Goal: Task Accomplishment & Management: Use online tool/utility

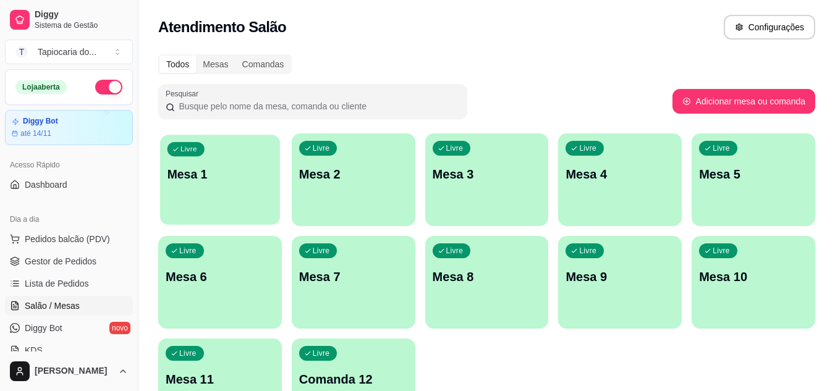
click at [258, 192] on div "Livre Mesa 1" at bounding box center [220, 172] width 120 height 75
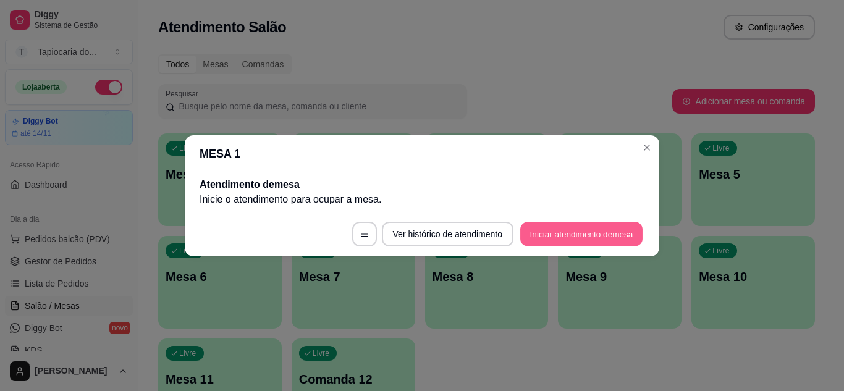
click at [622, 237] on button "Iniciar atendimento de mesa" at bounding box center [581, 234] width 122 height 24
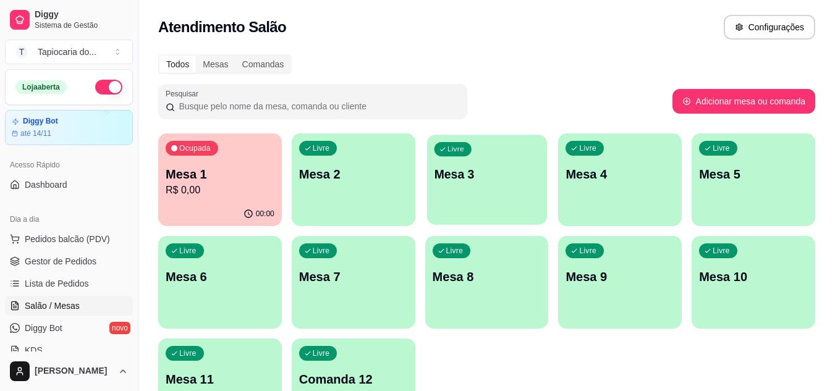
click at [467, 181] on p "Mesa 3" at bounding box center [487, 174] width 106 height 17
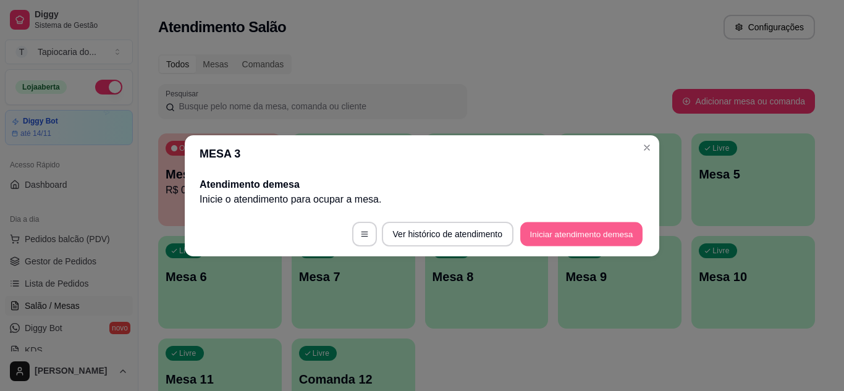
click at [598, 232] on button "Iniciar atendimento de mesa" at bounding box center [581, 234] width 122 height 24
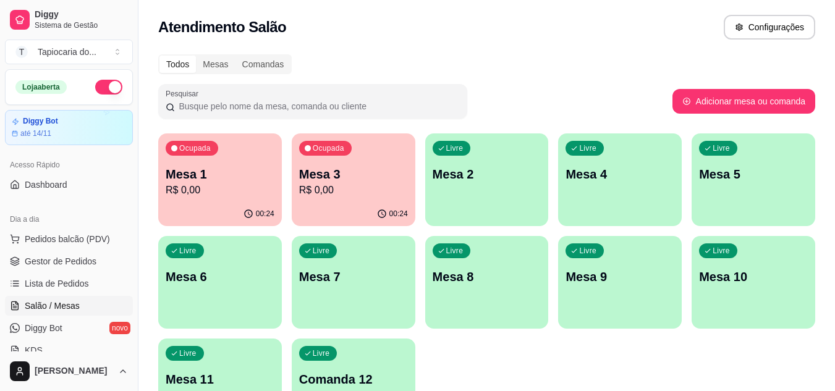
click at [235, 163] on div "Ocupada Mesa 1 R$ 0,00" at bounding box center [220, 168] width 124 height 69
click at [392, 193] on p "R$ 0,00" at bounding box center [353, 190] width 106 height 14
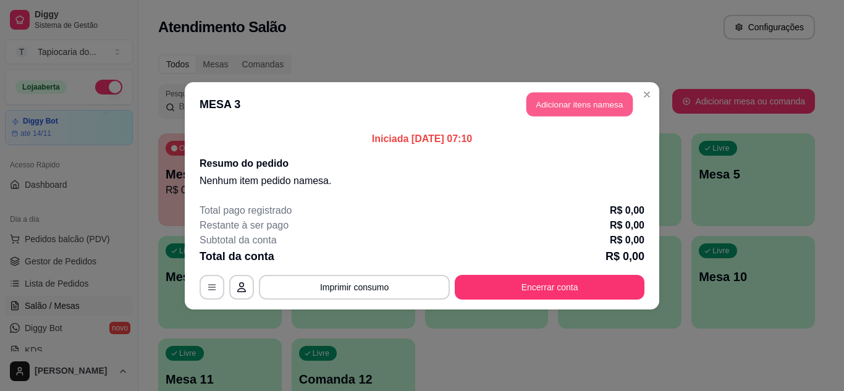
click at [545, 106] on button "Adicionar itens na mesa" at bounding box center [580, 104] width 106 height 24
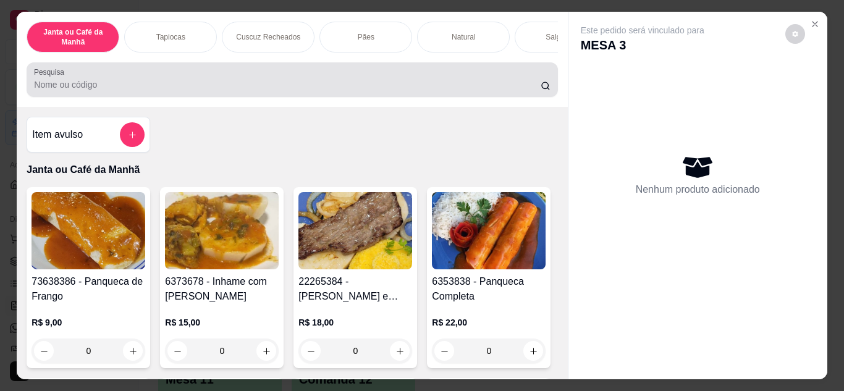
click at [339, 89] on input "Pesquisa" at bounding box center [287, 84] width 507 height 12
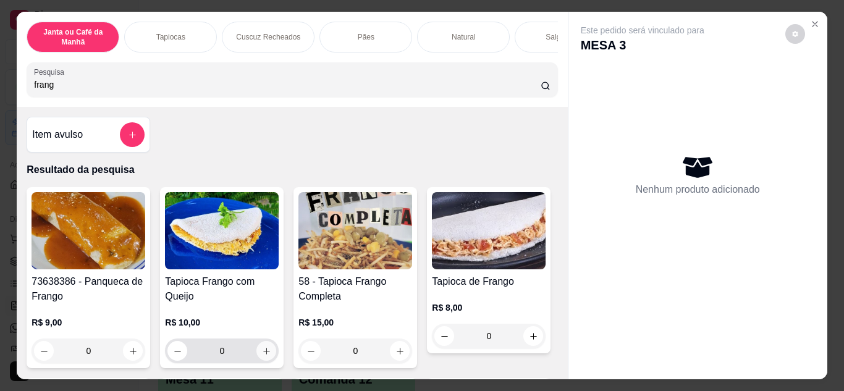
type input "frang"
click at [265, 353] on icon "increase-product-quantity" at bounding box center [266, 351] width 9 height 9
type input "1"
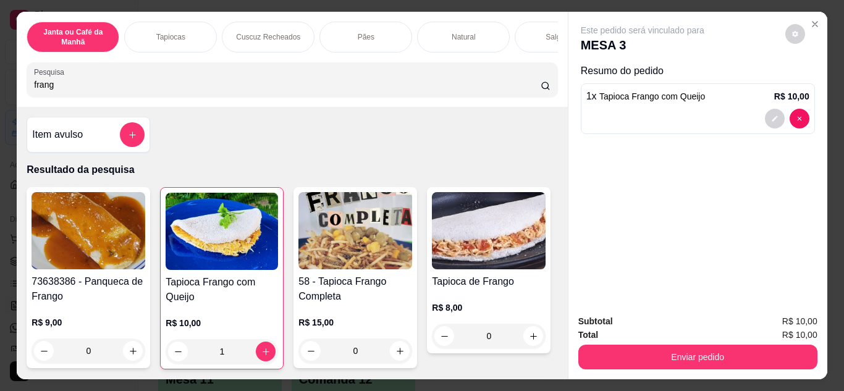
drag, startPoint x: 132, startPoint y: 101, endPoint x: 0, endPoint y: 83, distance: 132.8
click at [0, 83] on div "Janta ou Café da Manhã Tapiocas Cuscuz Recheados Pães Natural Salgados Tapiocas…" at bounding box center [422, 195] width 844 height 391
drag, startPoint x: 65, startPoint y: 90, endPoint x: 0, endPoint y: 99, distance: 65.6
click at [0, 100] on div "Janta ou Café da Manhã Tapiocas Cuscuz Recheados Pães Natural Salgados Tapiocas…" at bounding box center [422, 195] width 844 height 391
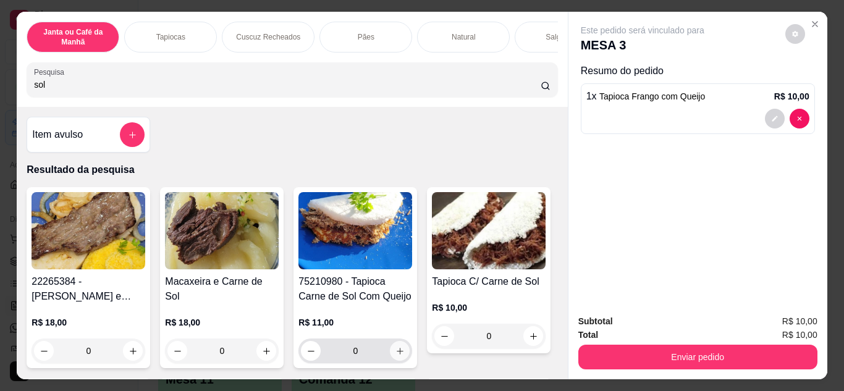
type input "sol"
click at [396, 356] on icon "increase-product-quantity" at bounding box center [400, 351] width 9 height 9
type input "1"
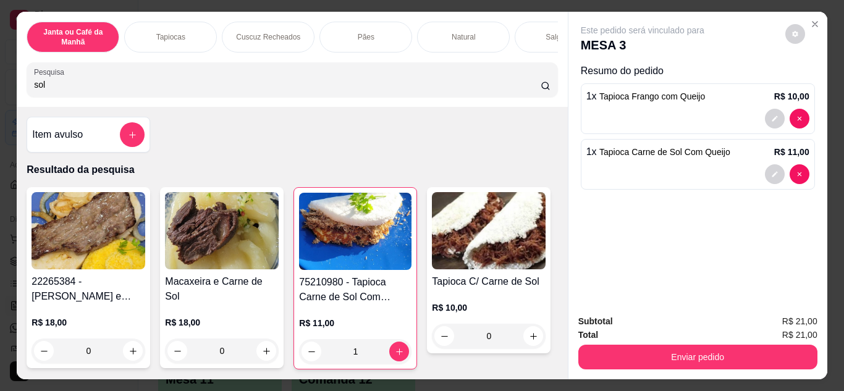
drag, startPoint x: 315, startPoint y: 84, endPoint x: 0, endPoint y: 96, distance: 314.8
click at [0, 96] on div "Janta ou Café da Manhã Tapiocas Cuscuz Recheados Pães Natural Salgados Tapiocas…" at bounding box center [422, 195] width 844 height 391
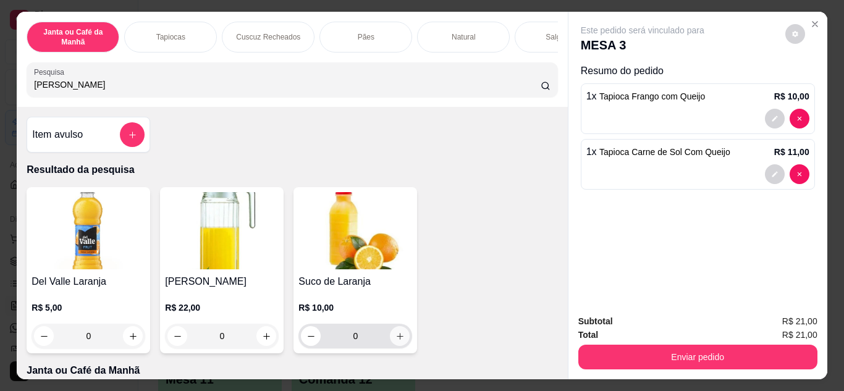
type input "[PERSON_NAME]"
click at [399, 341] on icon "increase-product-quantity" at bounding box center [400, 336] width 9 height 9
type input "1"
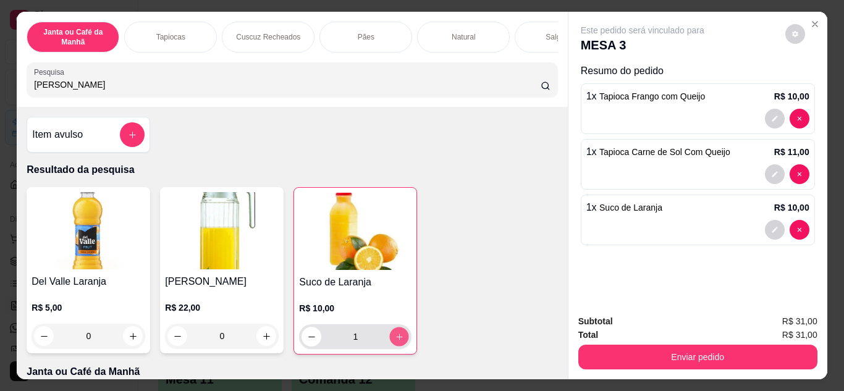
click at [399, 341] on icon "increase-product-quantity" at bounding box center [399, 337] width 9 height 9
type input "2"
drag, startPoint x: 262, startPoint y: 92, endPoint x: 0, endPoint y: 93, distance: 262.1
click at [0, 93] on div "Janta ou Café da Manhã Tapiocas Cuscuz Recheados Pães Natural Salgados Tapiocas…" at bounding box center [422, 195] width 844 height 391
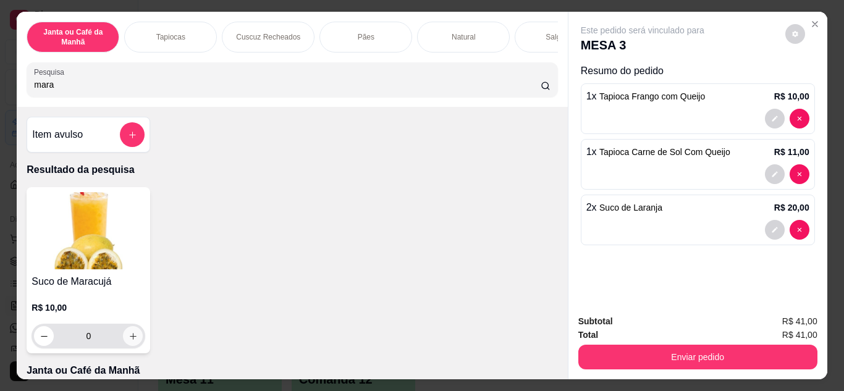
type input "mara"
click at [126, 336] on button "increase-product-quantity" at bounding box center [133, 336] width 20 height 20
type input "1"
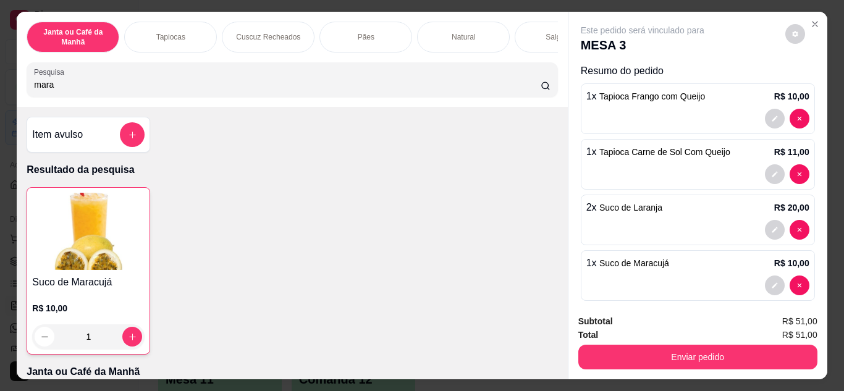
drag, startPoint x: 218, startPoint y: 88, endPoint x: 0, endPoint y: 109, distance: 218.6
click at [0, 109] on div "Janta ou Café da Manhã Tapiocas Cuscuz Recheados Pães Natural Salgados Tapiocas…" at bounding box center [422, 195] width 844 height 391
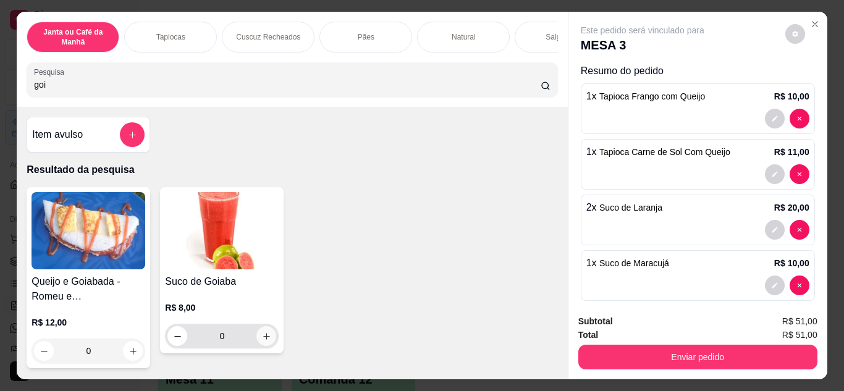
type input "goi"
click at [264, 341] on icon "increase-product-quantity" at bounding box center [266, 336] width 9 height 9
type input "1"
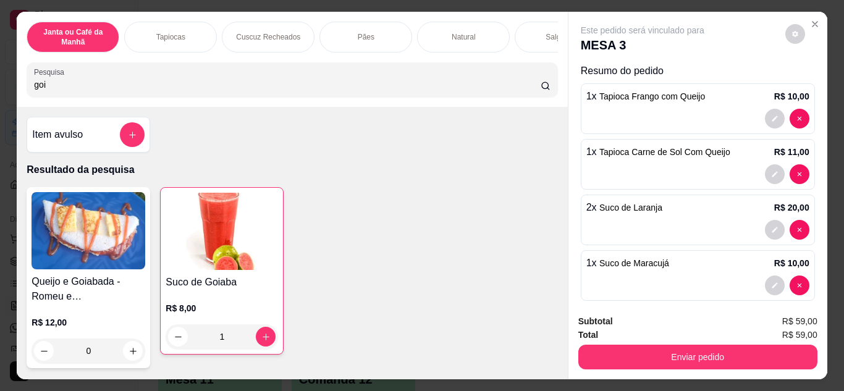
drag, startPoint x: 131, startPoint y: 98, endPoint x: 0, endPoint y: 122, distance: 133.1
click at [0, 122] on div "Janta ou Café da Manhã Tapiocas Cuscuz Recheados Pães Natural Salgados Tapiocas…" at bounding box center [422, 195] width 844 height 391
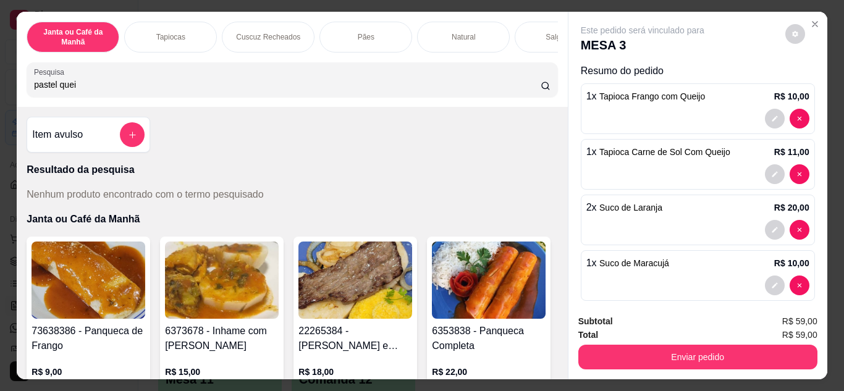
drag, startPoint x: 77, startPoint y: 93, endPoint x: 112, endPoint y: 114, distance: 40.8
click at [56, 97] on div "Pesquisa pastel quei" at bounding box center [292, 79] width 531 height 35
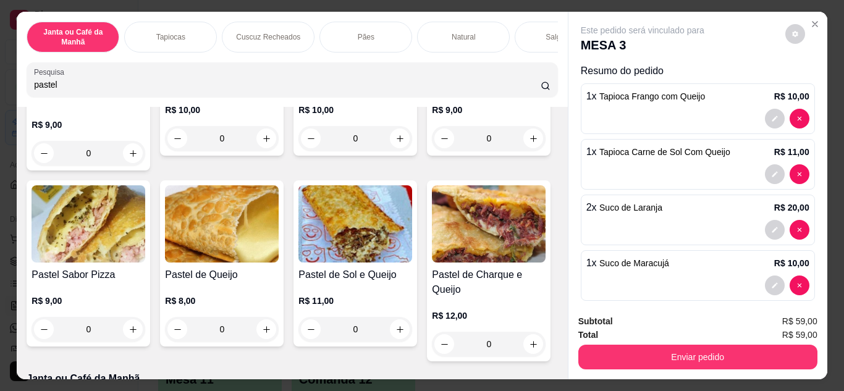
scroll to position [309, 0]
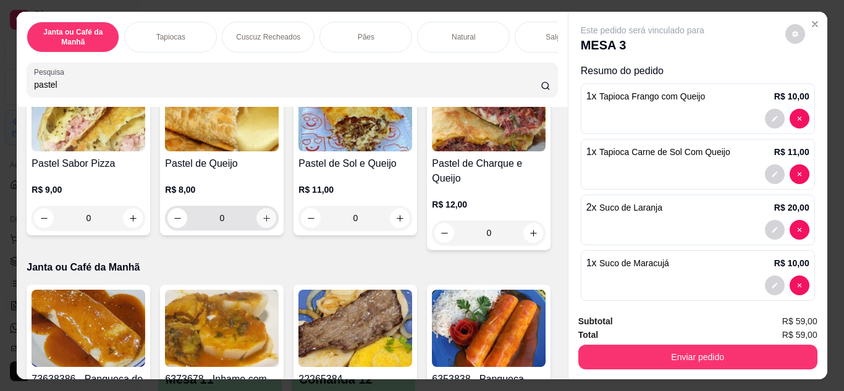
type input "pastel"
click at [271, 223] on icon "increase-product-quantity" at bounding box center [266, 218] width 9 height 9
type input "1"
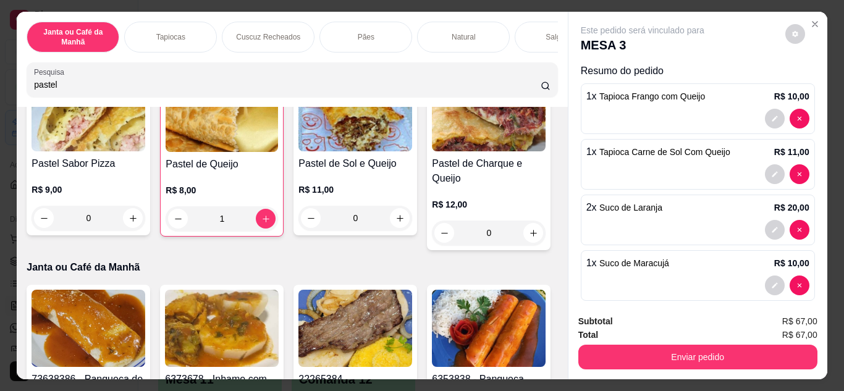
drag, startPoint x: 73, startPoint y: 89, endPoint x: 0, endPoint y: 125, distance: 81.5
click at [0, 125] on div "Janta ou Café da Manhã Tapiocas Cuscuz Recheados Pães Natural Salgados Tapiocas…" at bounding box center [422, 195] width 844 height 391
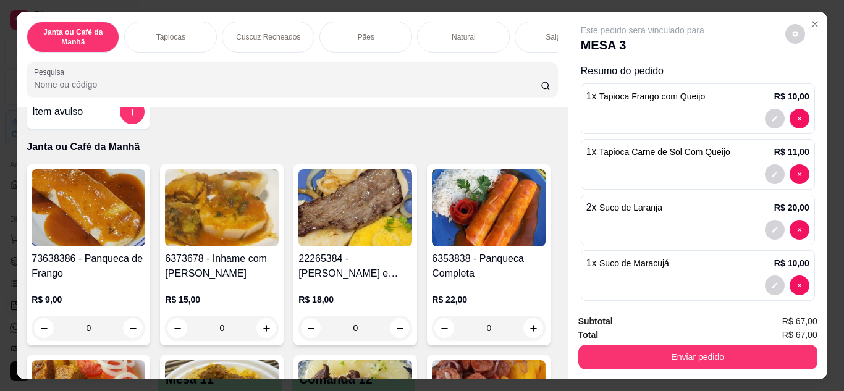
scroll to position [0, 0]
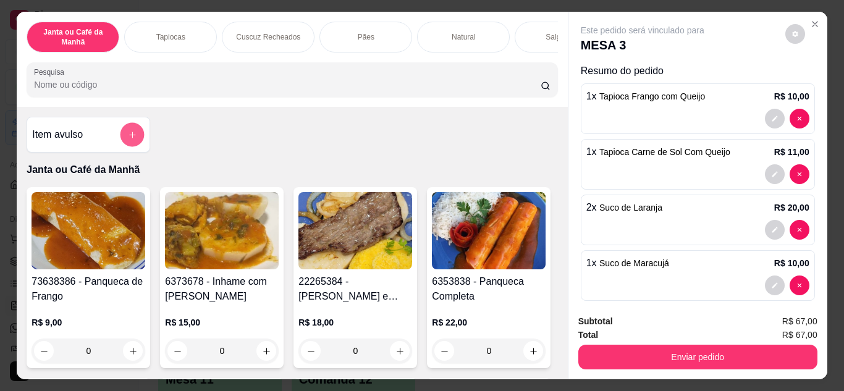
click at [130, 136] on icon "add-separate-item" at bounding box center [132, 134] width 9 height 9
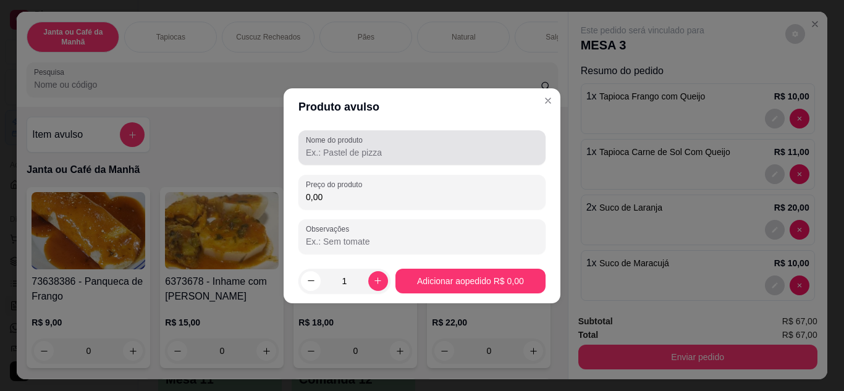
click at [391, 147] on input "Nome do produto" at bounding box center [422, 152] width 232 height 12
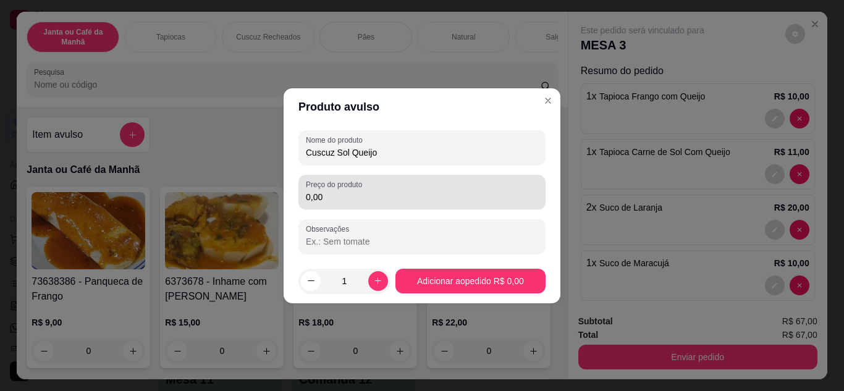
type input "Cuscuz Sol Queijo"
click at [463, 177] on div "Preço do produto 0,00" at bounding box center [422, 192] width 247 height 35
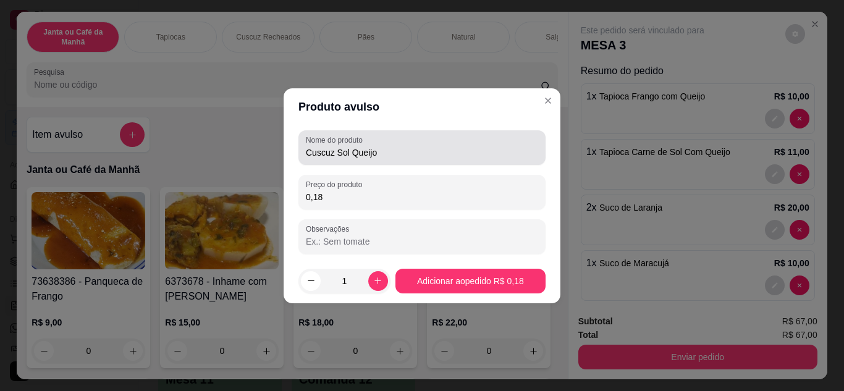
type input "0,18"
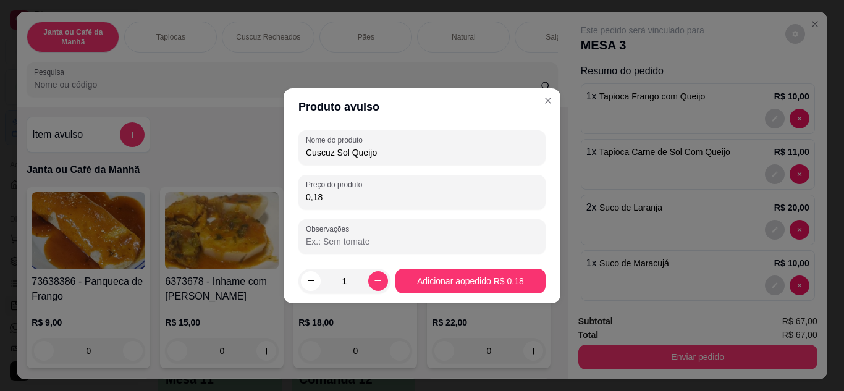
drag, startPoint x: 340, startPoint y: 154, endPoint x: 478, endPoint y: 154, distance: 138.5
click at [478, 154] on input "Cuscuz Sol Queijo" at bounding box center [422, 152] width 232 height 12
type input "[PERSON_NAME], Charque"
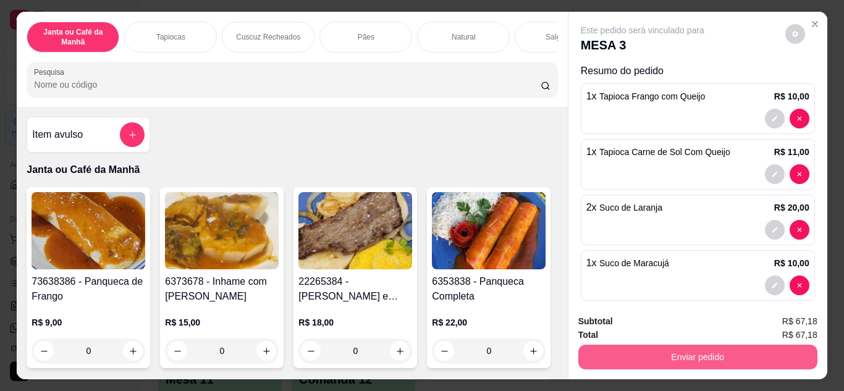
click at [768, 350] on button "Enviar pedido" at bounding box center [698, 357] width 239 height 25
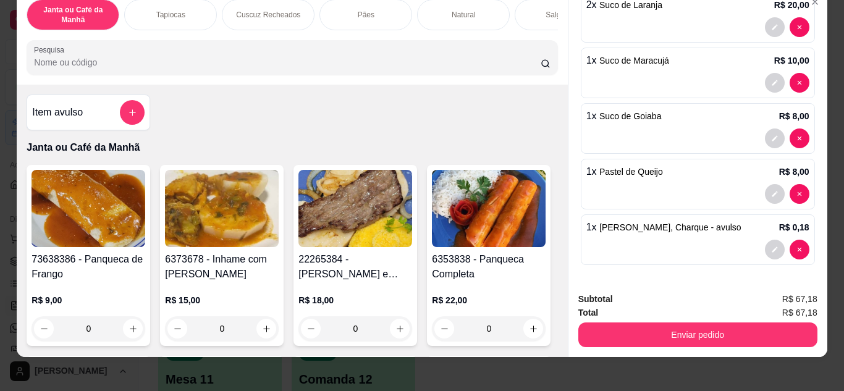
scroll to position [33, 0]
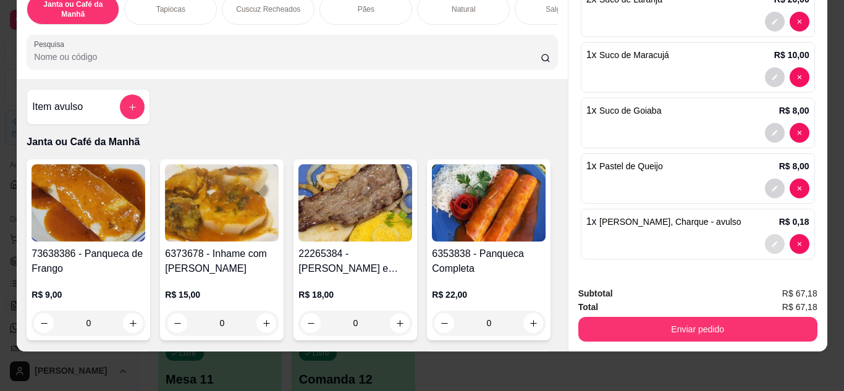
click at [771, 240] on icon "decrease-product-quantity" at bounding box center [774, 243] width 7 height 7
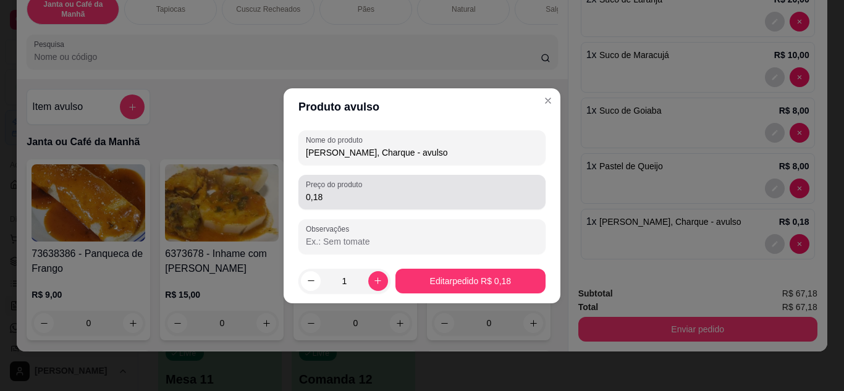
click at [422, 184] on div "0,18" at bounding box center [422, 192] width 232 height 25
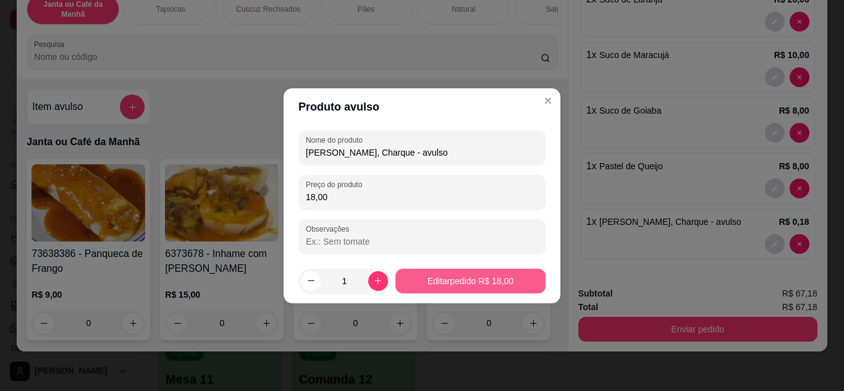
type input "18,00"
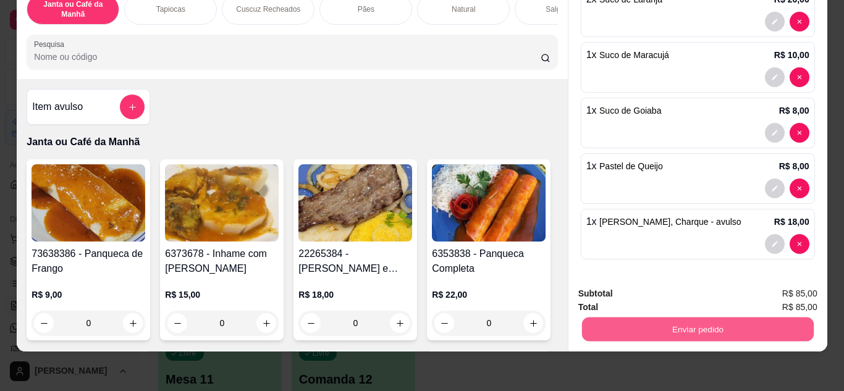
click at [731, 318] on button "Enviar pedido" at bounding box center [698, 330] width 232 height 24
click at [692, 282] on button "Registrar cliente" at bounding box center [702, 289] width 79 height 23
click at [768, 320] on button "Enviar pedido" at bounding box center [698, 329] width 239 height 25
click at [772, 294] on button "Enviar pedido" at bounding box center [786, 289] width 68 height 23
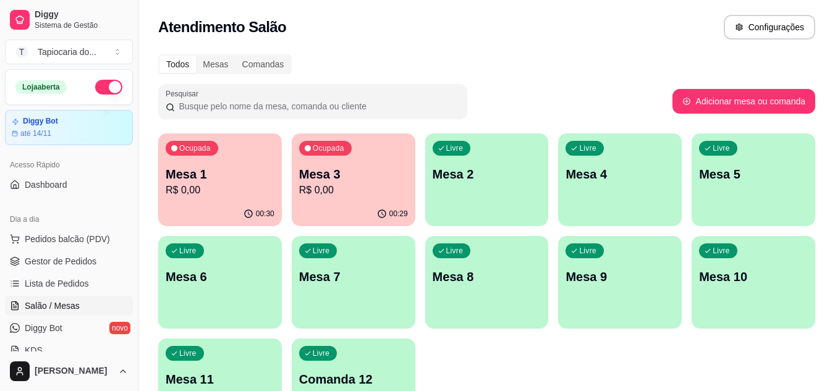
click at [198, 164] on div "Ocupada Mesa 1 R$ 0,00" at bounding box center [220, 168] width 124 height 69
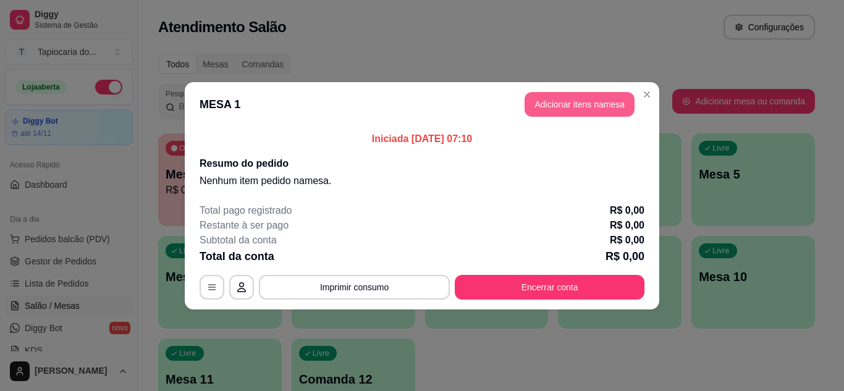
click at [588, 95] on button "Adicionar itens na mesa" at bounding box center [580, 104] width 110 height 25
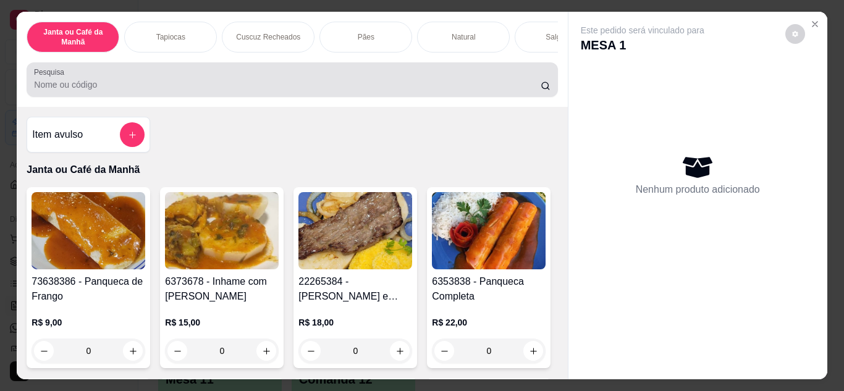
click at [363, 83] on input "Pesquisa" at bounding box center [287, 84] width 507 height 12
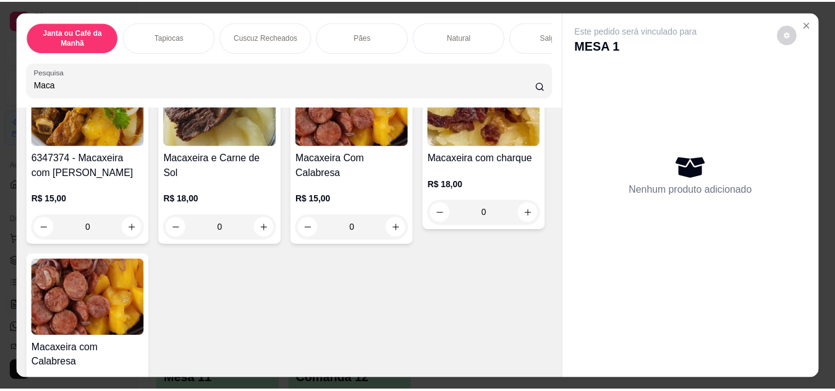
scroll to position [0, 0]
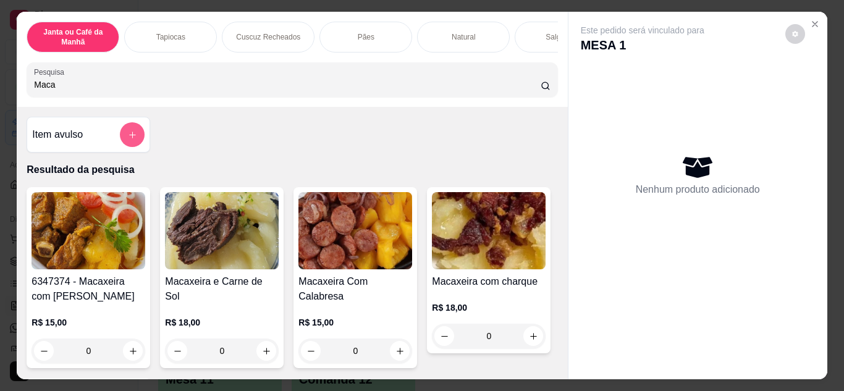
type input "Maca"
click at [132, 146] on button "add-separate-item" at bounding box center [132, 134] width 25 height 25
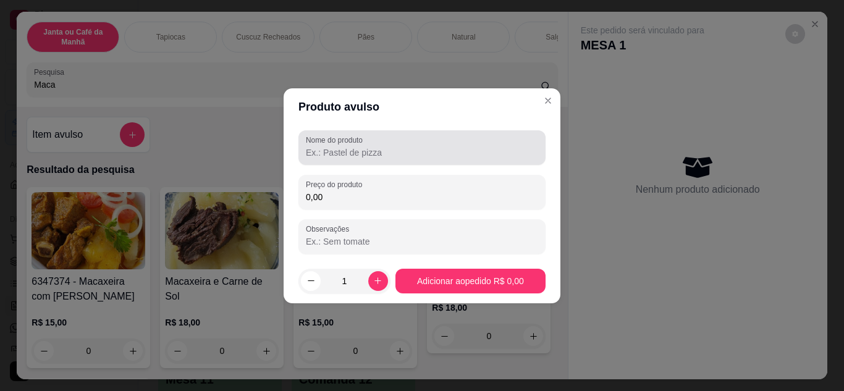
click at [461, 131] on div "Nome do produto" at bounding box center [422, 147] width 247 height 35
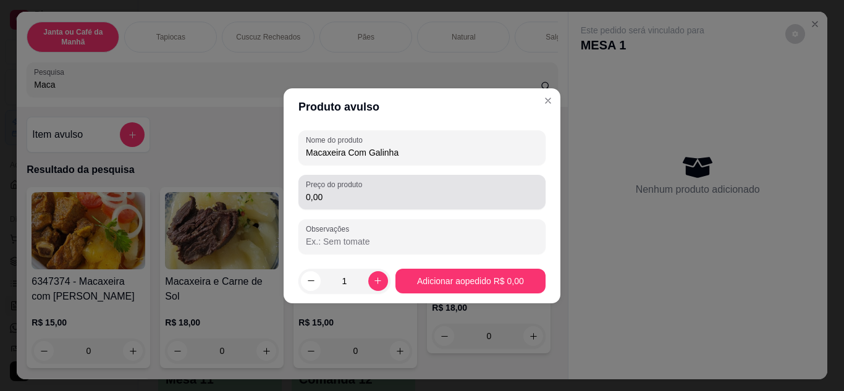
type input "Macaxeira Com Galinha"
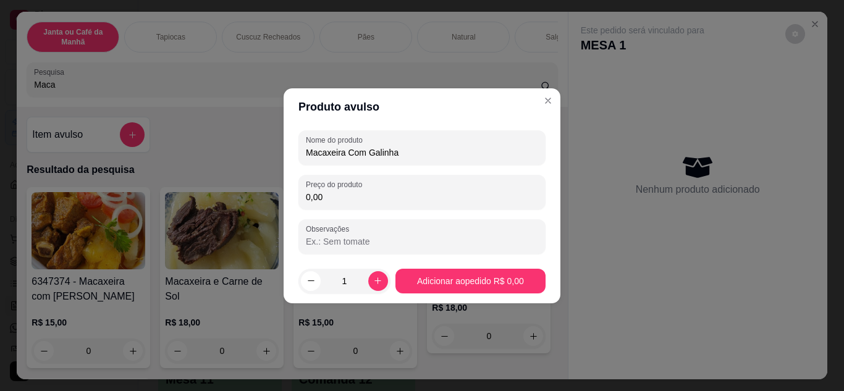
click at [466, 196] on input "0,00" at bounding box center [422, 197] width 232 height 12
type input "15,00"
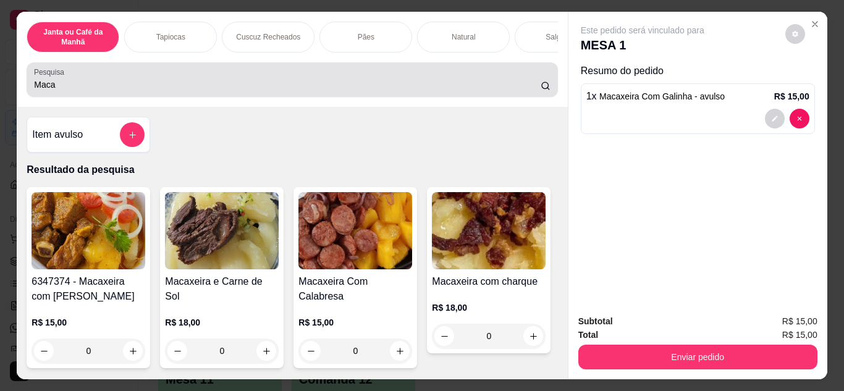
click at [367, 80] on div "Maca" at bounding box center [292, 79] width 516 height 25
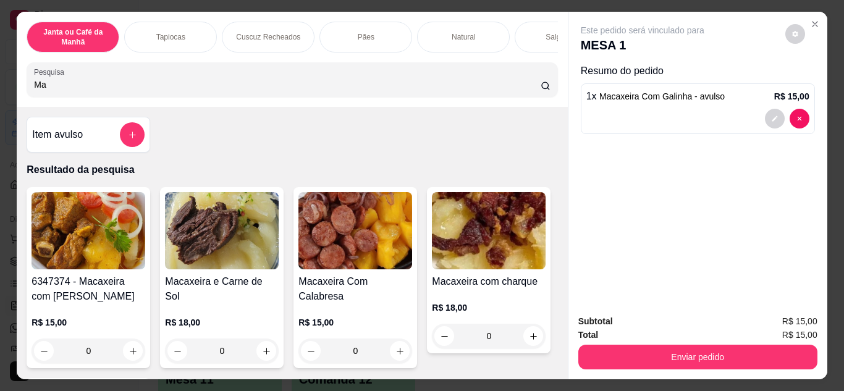
type input "M"
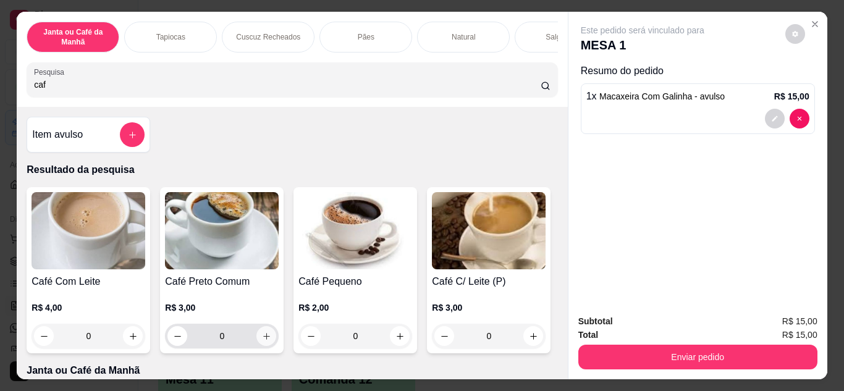
type input "caf"
click at [263, 337] on icon "increase-product-quantity" at bounding box center [266, 336] width 9 height 9
type input "1"
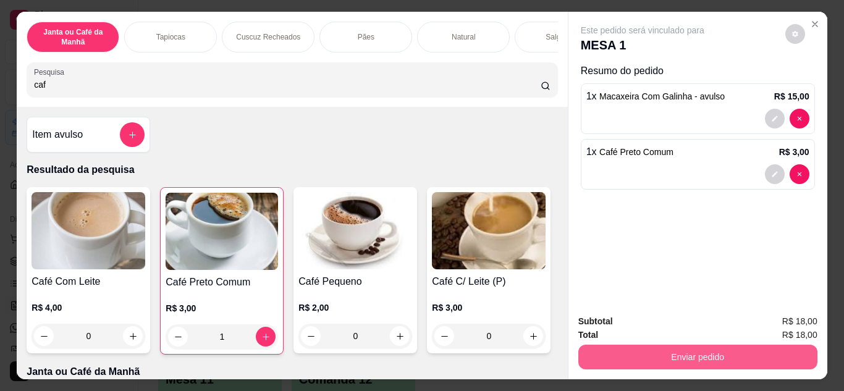
click at [664, 355] on button "Enviar pedido" at bounding box center [698, 357] width 239 height 25
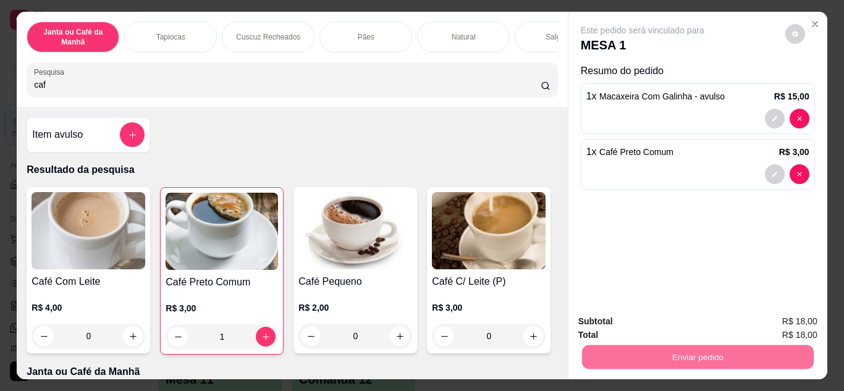
click at [810, 321] on button "Enviar pedido" at bounding box center [786, 322] width 68 height 23
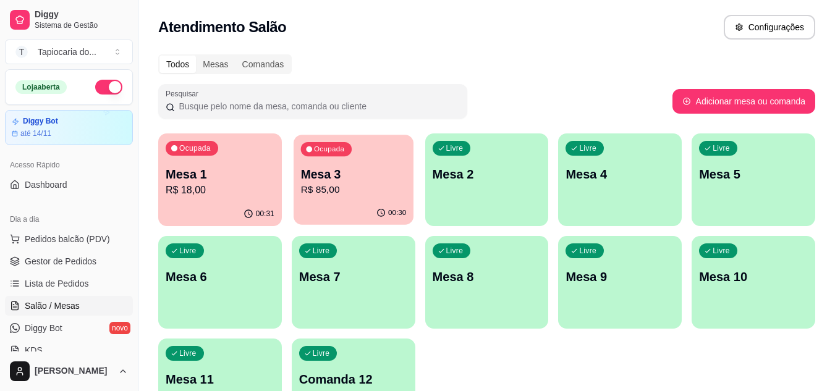
click at [339, 188] on p "R$ 85,00" at bounding box center [353, 190] width 106 height 14
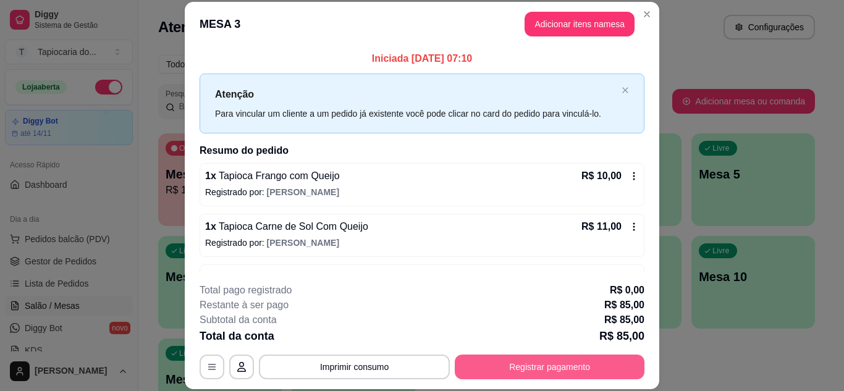
click at [562, 368] on button "Registrar pagamento" at bounding box center [550, 367] width 190 height 25
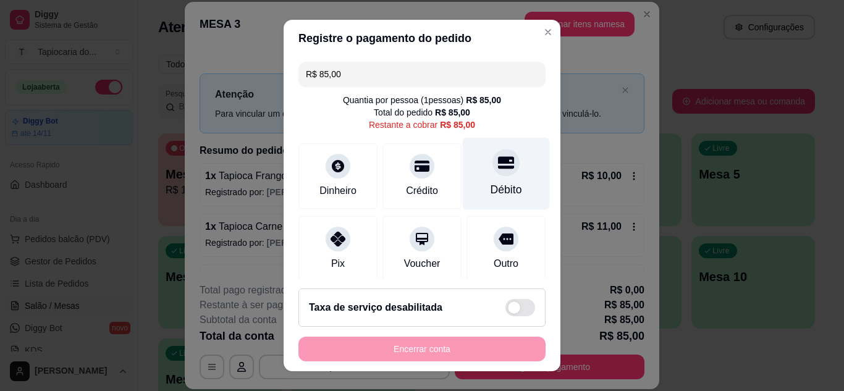
click at [493, 168] on div at bounding box center [506, 162] width 27 height 27
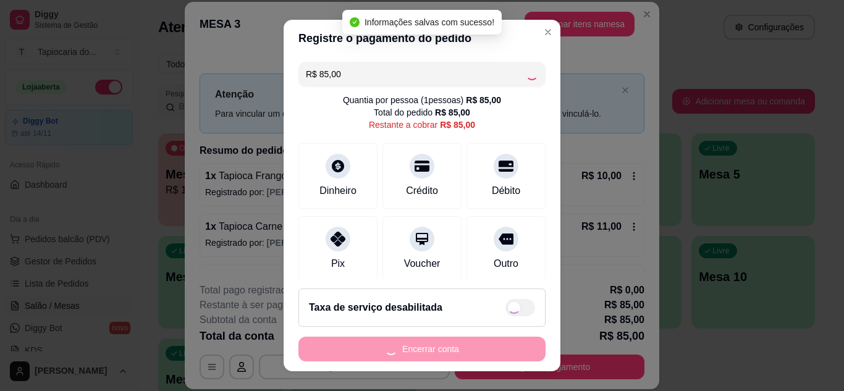
type input "R$ 0,00"
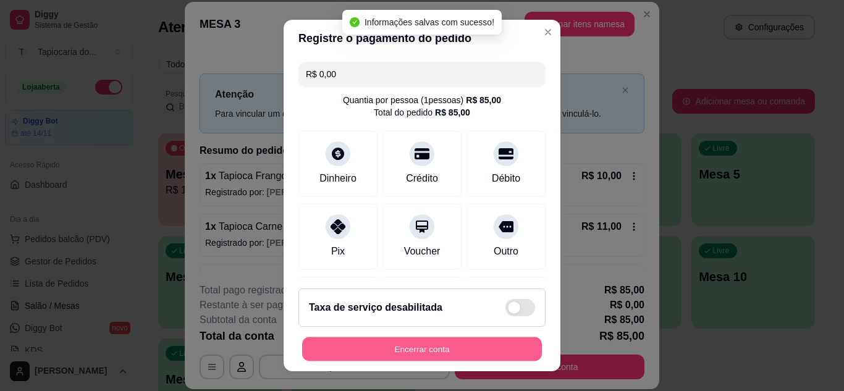
click at [423, 350] on button "Encerrar conta" at bounding box center [422, 349] width 240 height 24
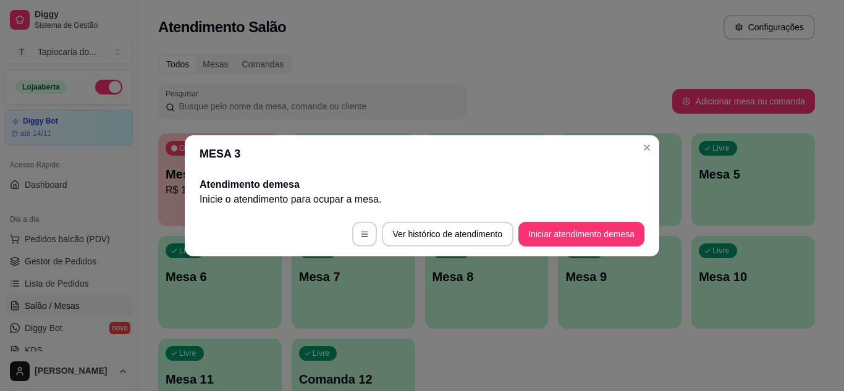
click at [656, 143] on header "MESA 3" at bounding box center [422, 153] width 475 height 37
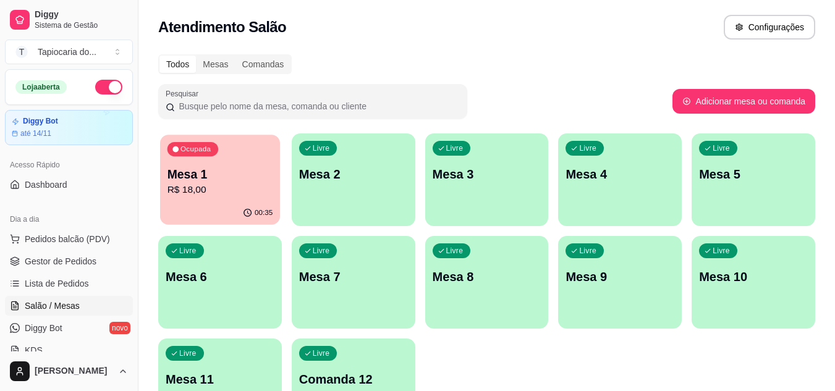
click at [226, 182] on div "Mesa 1 R$ 18,00" at bounding box center [221, 181] width 106 height 31
click at [352, 143] on div "Livre Mesa 2" at bounding box center [354, 173] width 124 height 78
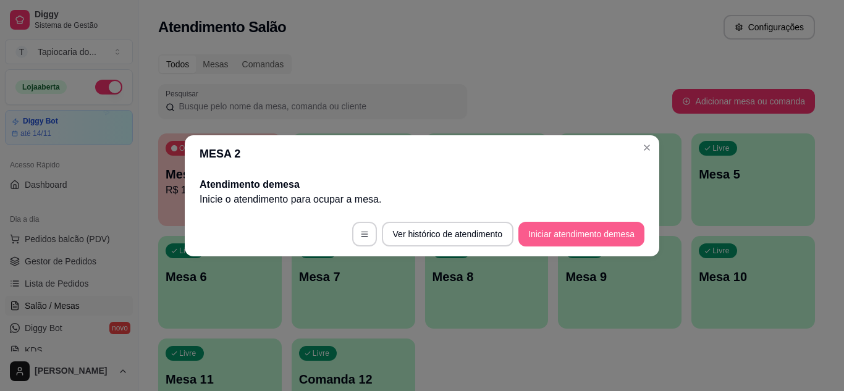
click at [568, 236] on button "Iniciar atendimento de mesa" at bounding box center [582, 234] width 126 height 25
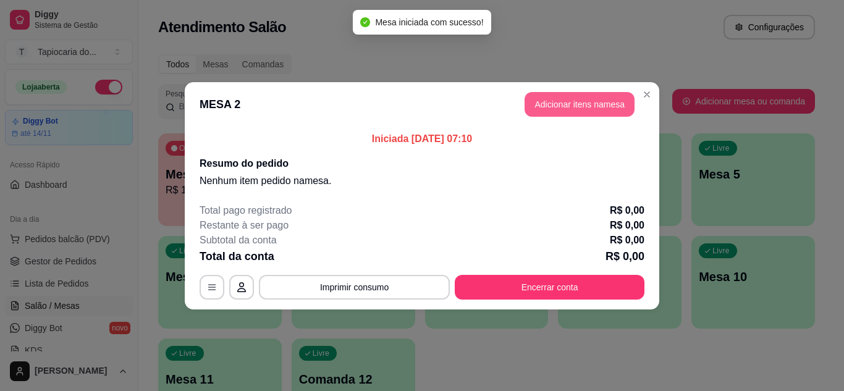
click at [598, 104] on button "Adicionar itens na mesa" at bounding box center [580, 104] width 110 height 25
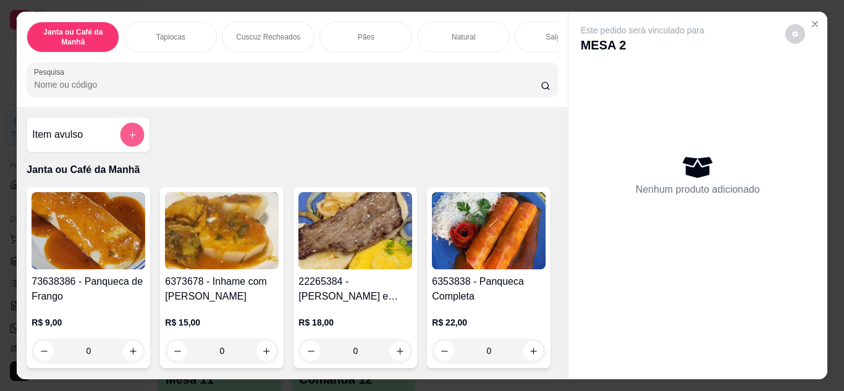
click at [130, 130] on button "add-separate-item" at bounding box center [133, 135] width 24 height 24
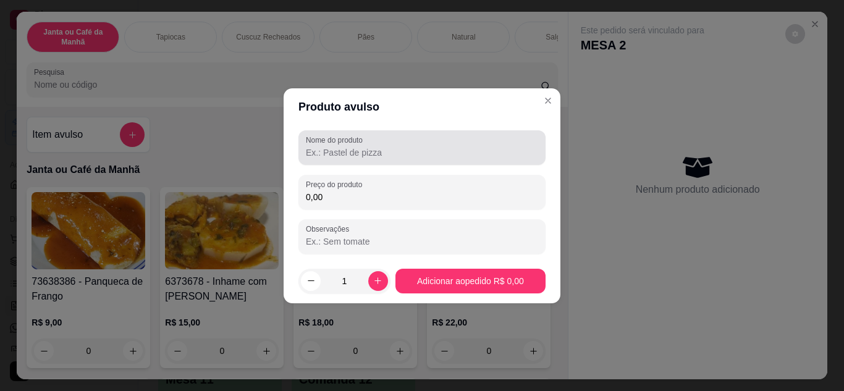
click at [435, 155] on input "Nome do produto" at bounding box center [422, 152] width 232 height 12
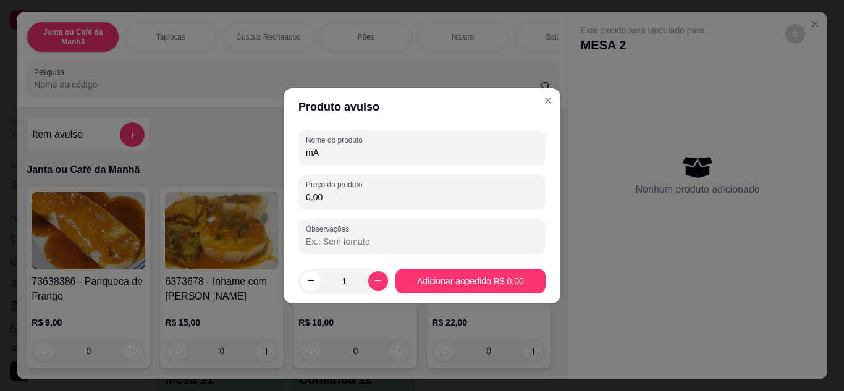
type input "m"
click at [483, 192] on input "0,00" at bounding box center [422, 197] width 232 height 12
click at [426, 152] on input "Macaxeira, Cuscuz, Inhame, Caene e Galinha" at bounding box center [422, 152] width 232 height 12
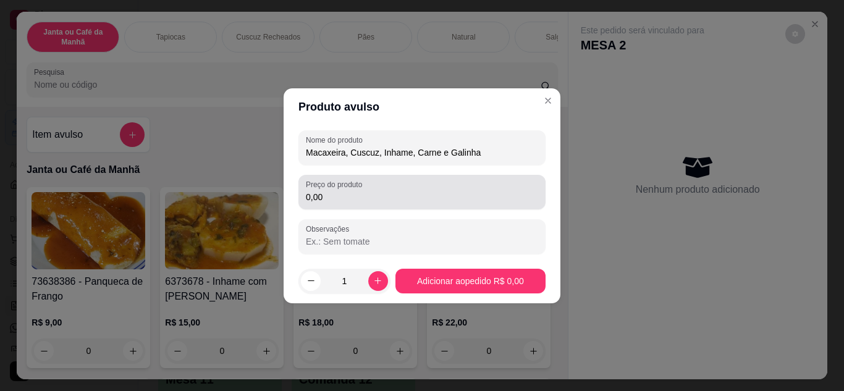
type input "Macaxeira, Cuscuz, Inhame, Carne e Galinha"
click at [450, 186] on div "0,00" at bounding box center [422, 192] width 232 height 25
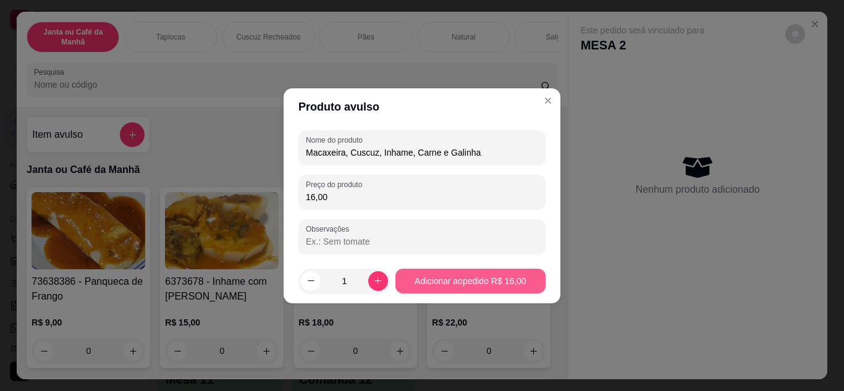
type input "16,00"
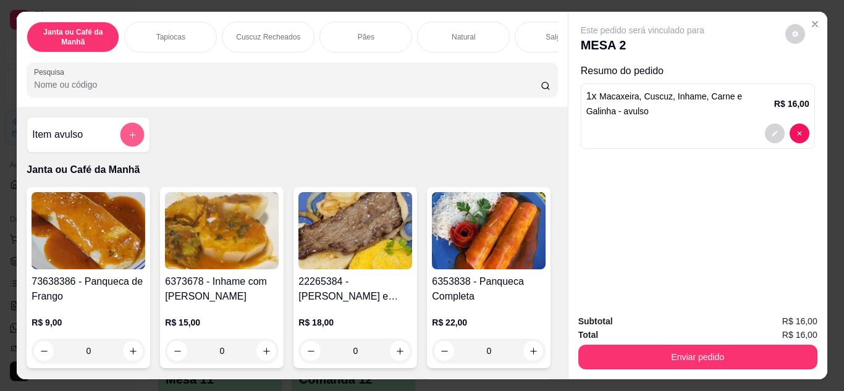
click at [129, 137] on icon "add-separate-item" at bounding box center [132, 135] width 6 height 6
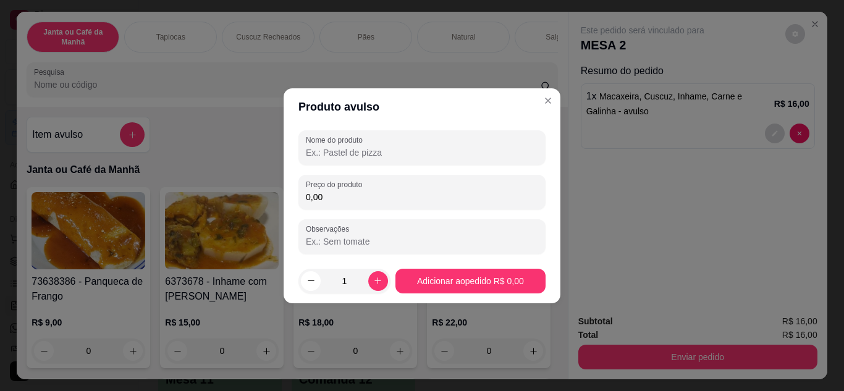
click at [392, 148] on input "Nome do produto" at bounding box center [422, 152] width 232 height 12
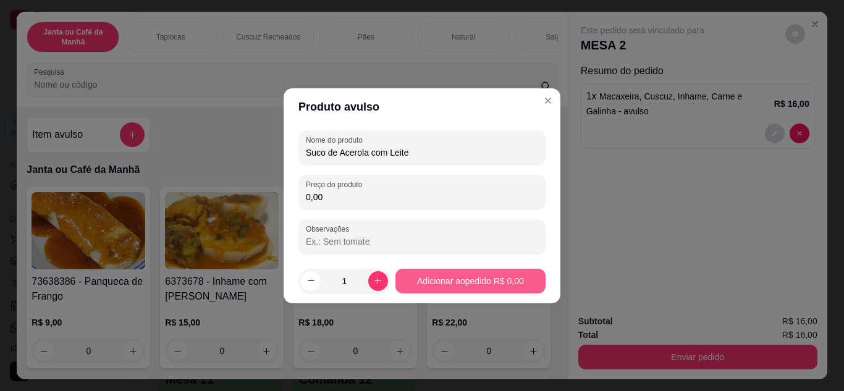
type input "Suco de Acerola com Leite"
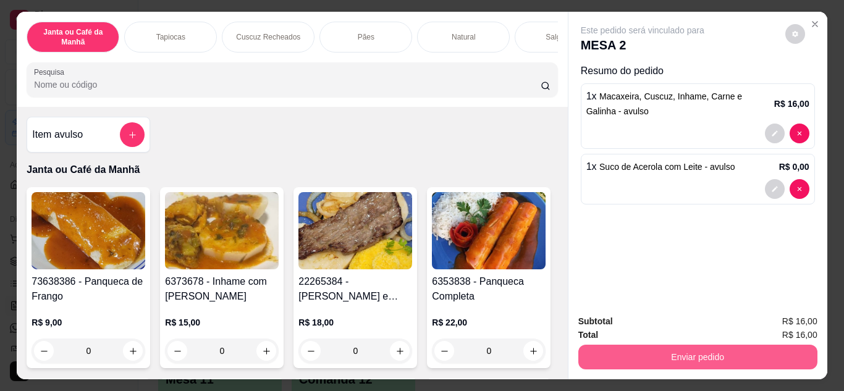
click at [761, 361] on button "Enviar pedido" at bounding box center [698, 357] width 239 height 25
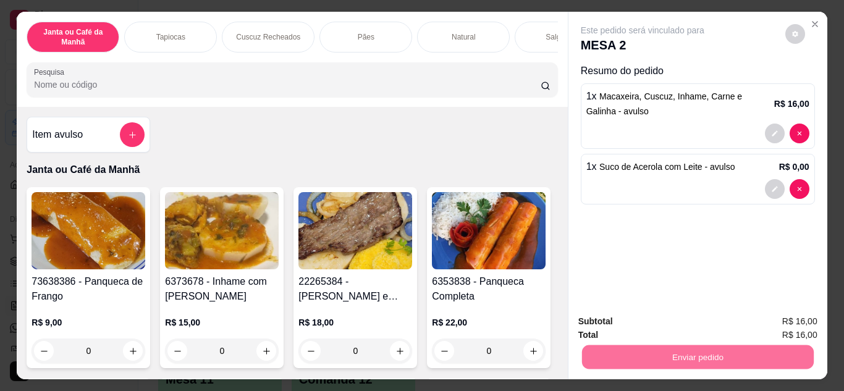
click at [726, 245] on div "Este pedido será vinculado para MESA 2 Resumo do pedido 1 x Macaxeira, Cuscuz, …" at bounding box center [698, 158] width 259 height 293
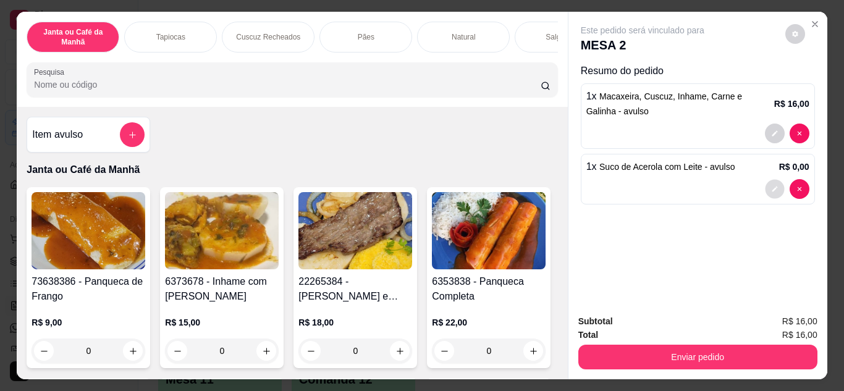
click at [771, 187] on icon "decrease-product-quantity" at bounding box center [774, 188] width 7 height 7
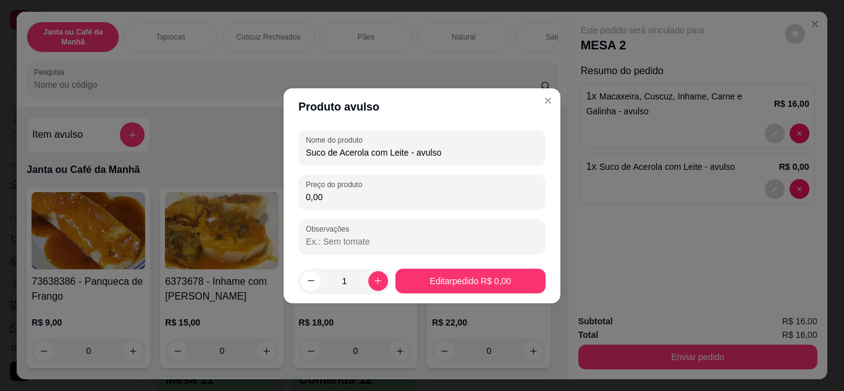
click at [329, 200] on input "0,00" at bounding box center [422, 197] width 232 height 12
type input "8,00"
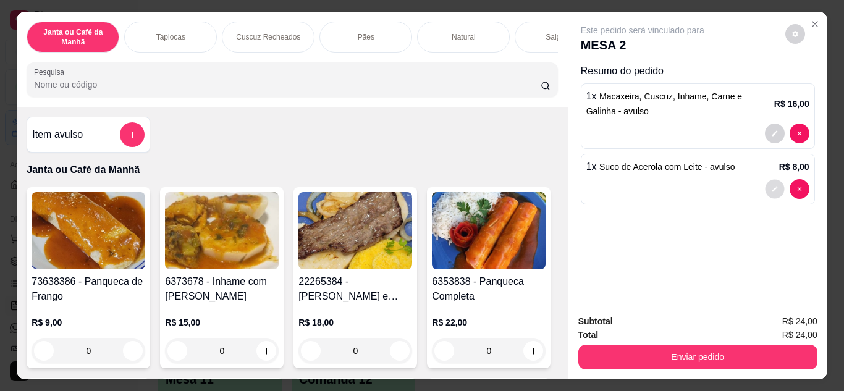
click at [773, 189] on button "decrease-product-quantity" at bounding box center [774, 188] width 19 height 19
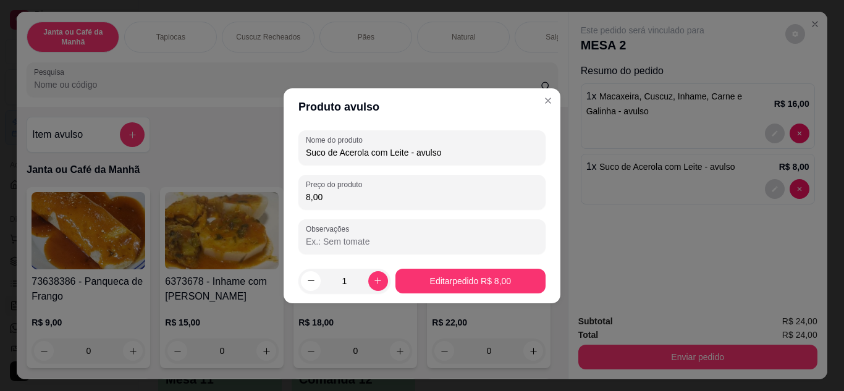
click at [358, 198] on input "8,00" at bounding box center [422, 197] width 232 height 12
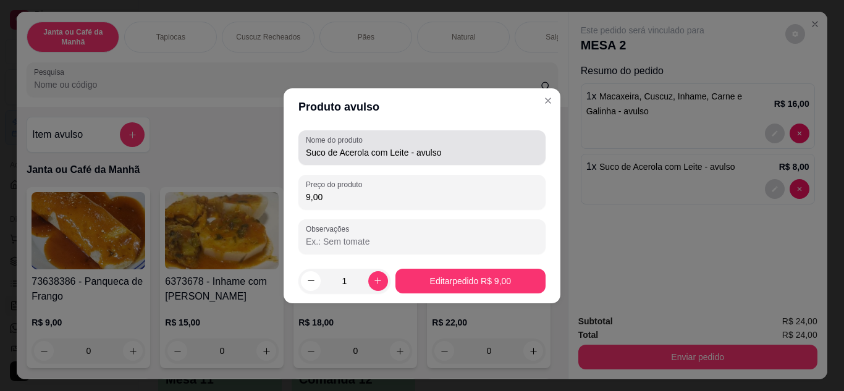
type input "9,00"
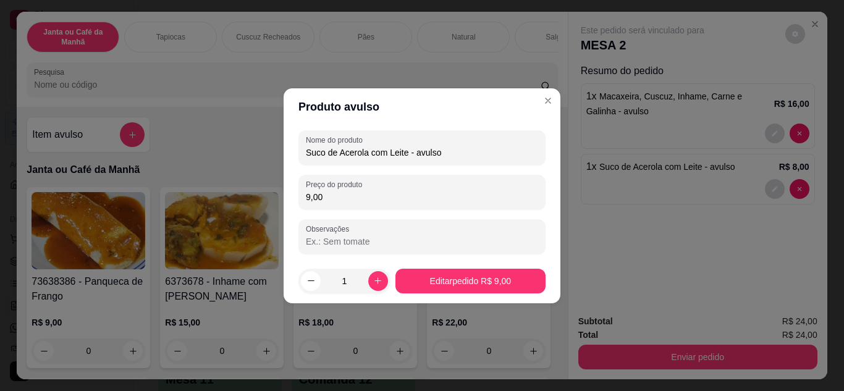
click at [474, 148] on input "Suco de Acerola com Leite - avulso" at bounding box center [422, 152] width 232 height 12
type input "Suco de Acerola com Leite"
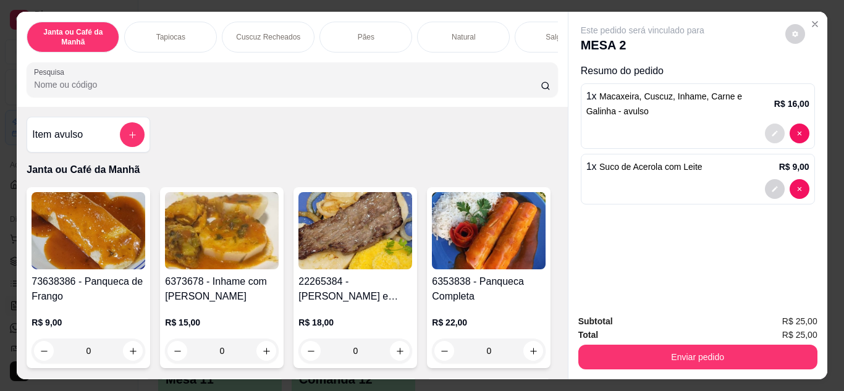
click at [765, 124] on button "decrease-product-quantity" at bounding box center [775, 134] width 20 height 20
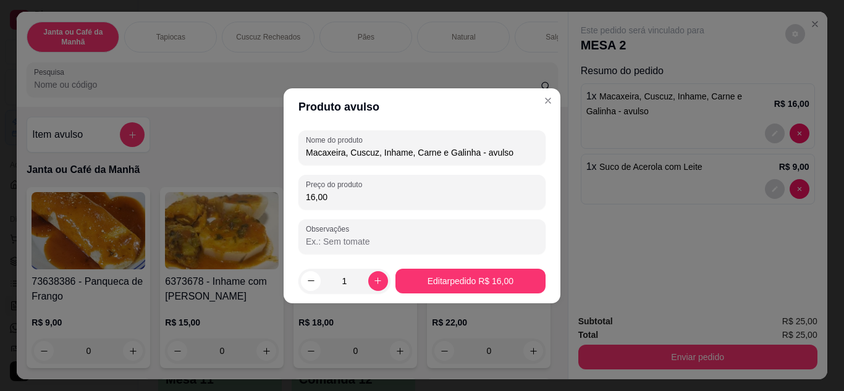
drag, startPoint x: 474, startPoint y: 148, endPoint x: 656, endPoint y: 186, distance: 186.2
click at [655, 186] on div "Produto avulso Nome do produto Macaxeira, Cuscuz, Inhame, Carne e Galinha - avu…" at bounding box center [422, 195] width 844 height 391
type input "Macaxeira, Cuscuz, Inhame, Carne e Galinha"
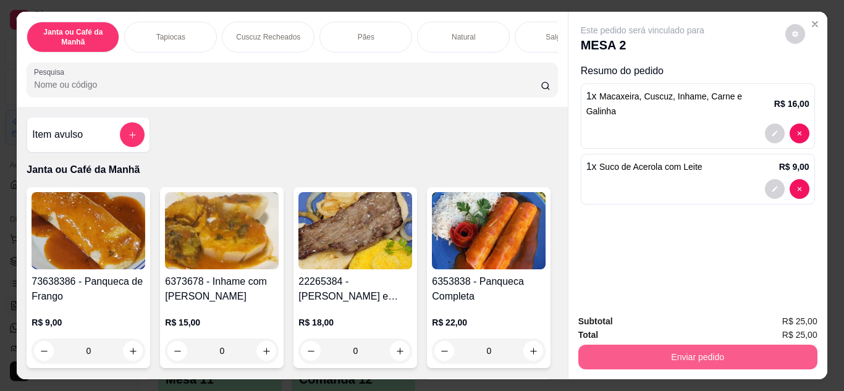
click at [778, 352] on button "Enviar pedido" at bounding box center [698, 357] width 239 height 25
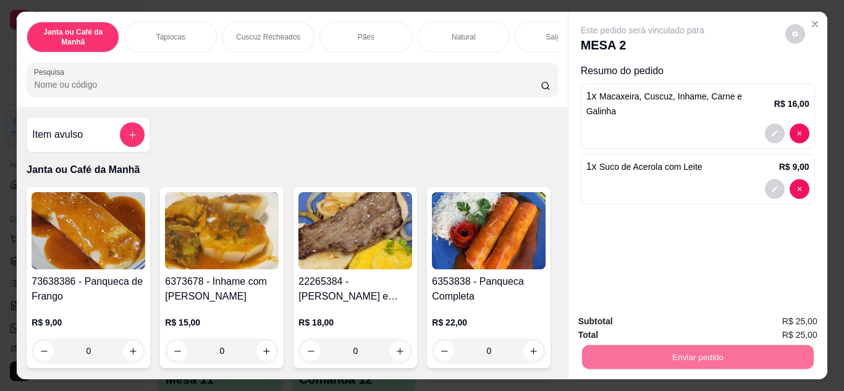
click at [715, 318] on button "Registrar cliente" at bounding box center [703, 321] width 82 height 23
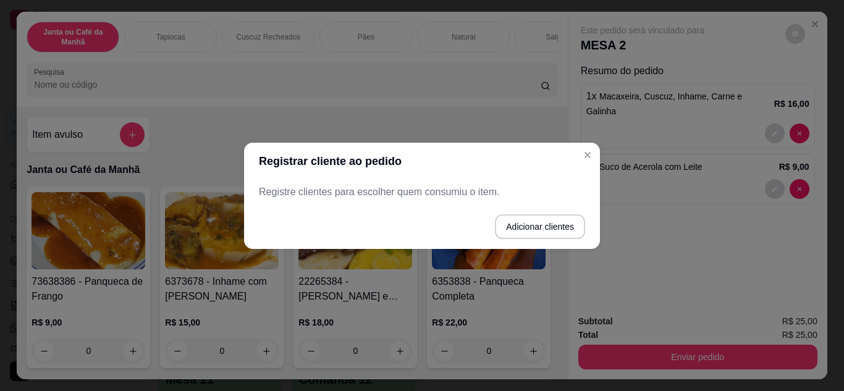
drag, startPoint x: 522, startPoint y: 188, endPoint x: 537, endPoint y: 218, distance: 33.2
click at [524, 189] on p "Registre clientes para escolher quem consumiu o item." at bounding box center [422, 192] width 326 height 15
click at [540, 221] on button "Adicionar clientes" at bounding box center [539, 226] width 87 height 24
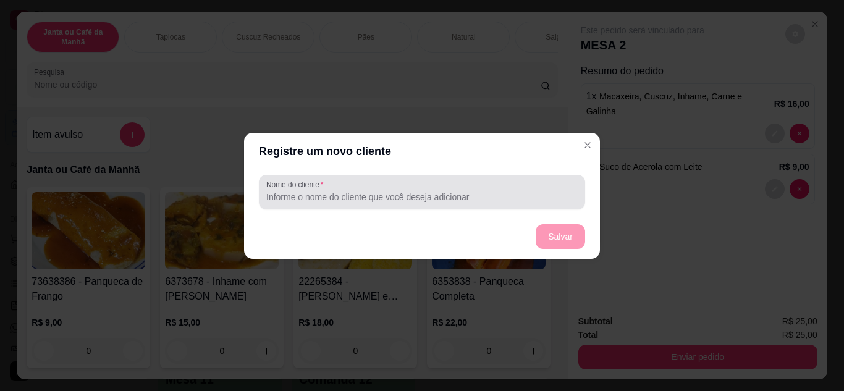
click at [392, 191] on input "Nome do cliente" at bounding box center [422, 197] width 312 height 12
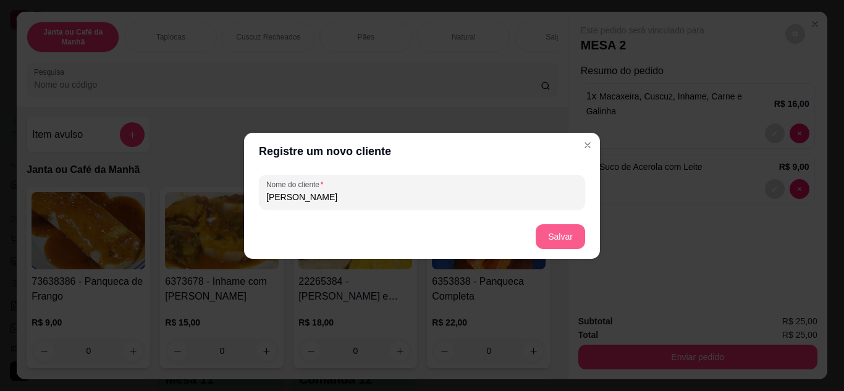
type input "Léo"
click at [578, 234] on button "Salvar" at bounding box center [560, 236] width 49 height 25
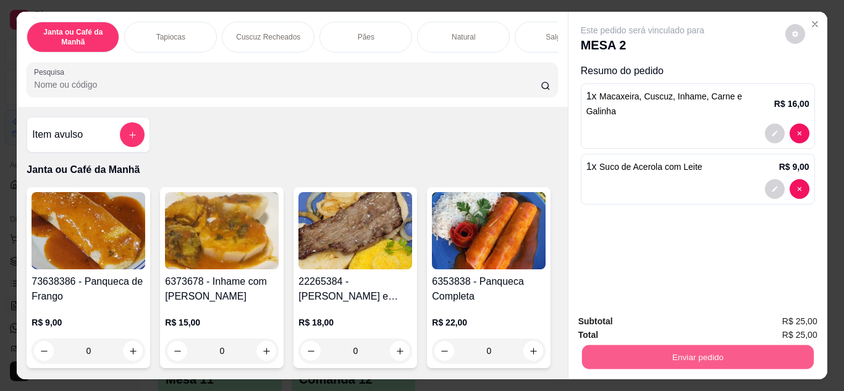
click at [723, 362] on button "Enviar pedido" at bounding box center [698, 358] width 232 height 24
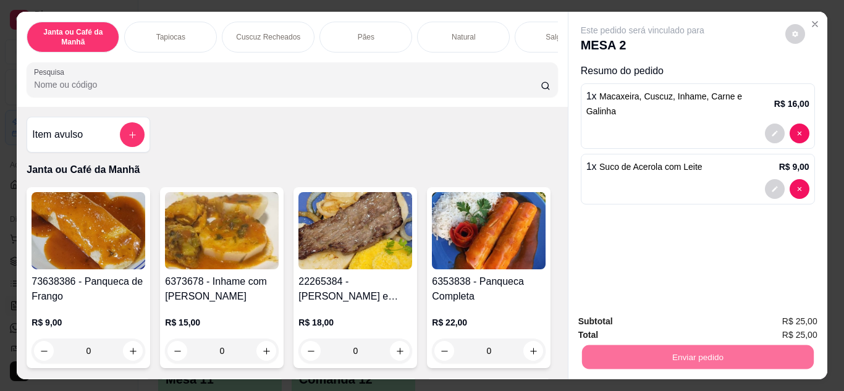
click at [772, 322] on button "Enviar pedido" at bounding box center [786, 322] width 68 height 23
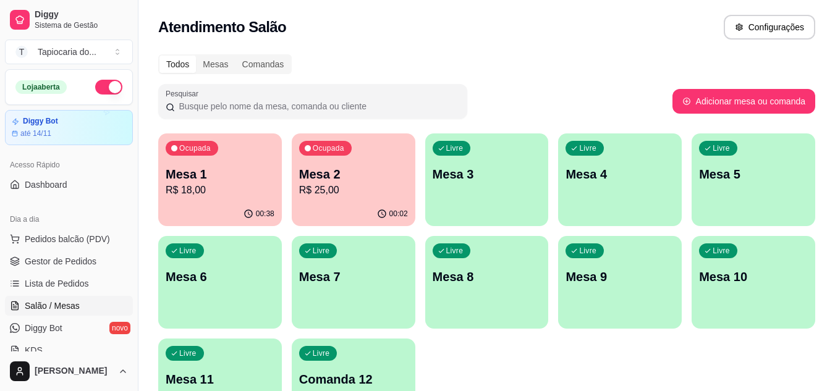
click at [512, 61] on div "Todos Mesas Comandas" at bounding box center [486, 64] width 657 height 20
